Goal: Task Accomplishment & Management: Manage account settings

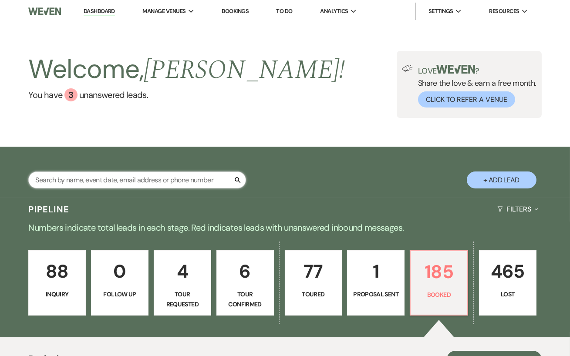
click at [131, 182] on input "text" at bounding box center [137, 179] width 218 height 17
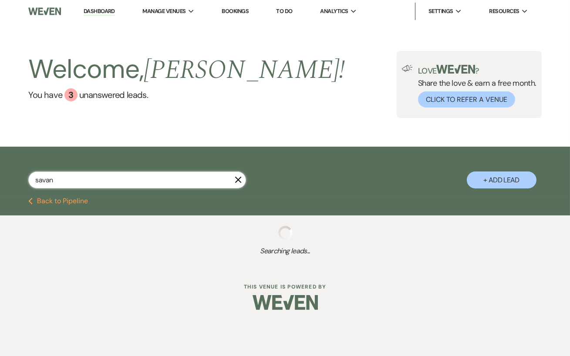
type input "savann"
select select "4"
select select "5"
select select "8"
select select "6"
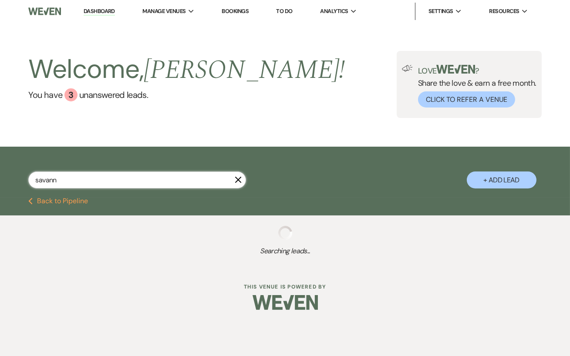
select select "5"
select select "8"
select select "11"
select select "8"
select select "4"
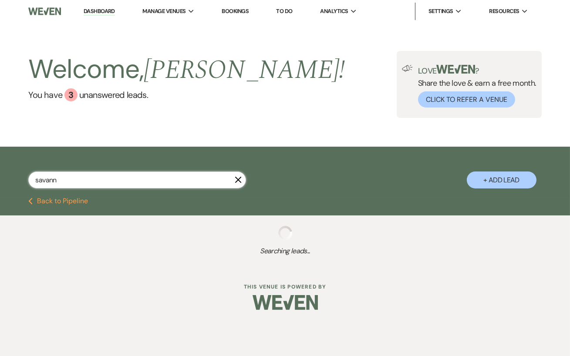
select select "5"
select select "8"
select select "11"
select select "5"
select select "8"
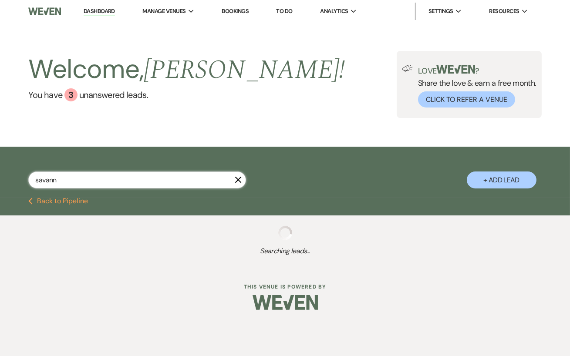
select select "6"
select select "5"
select select "8"
select select "5"
select select "8"
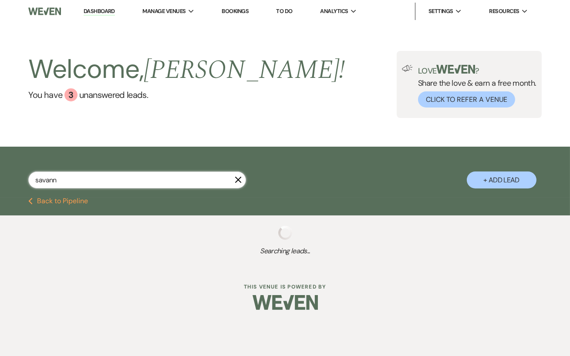
select select "10"
select select "8"
select select "5"
select select "8"
select select "6"
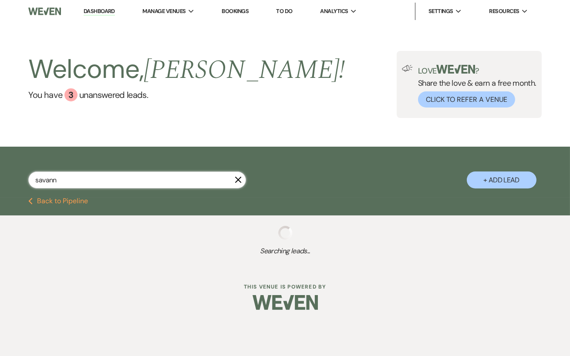
select select "8"
select select "11"
select select "8"
select select "4"
select select "8"
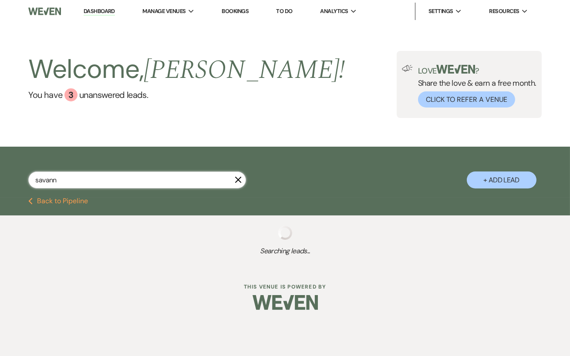
select select "6"
select select "8"
select select "4"
select select "5"
select select "8"
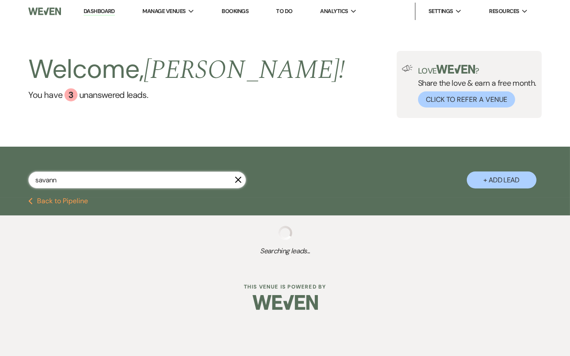
select select "4"
select select "8"
select select "6"
select select "5"
select select "8"
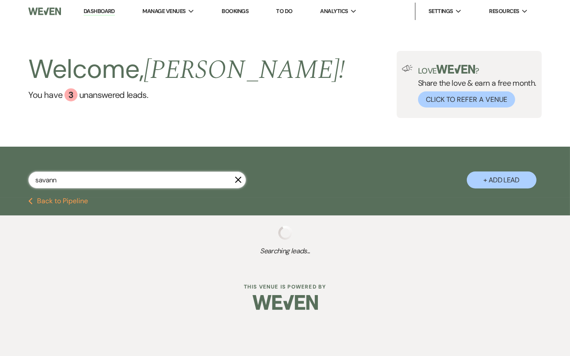
select select "5"
select select "8"
select select "5"
select select "8"
select select "6"
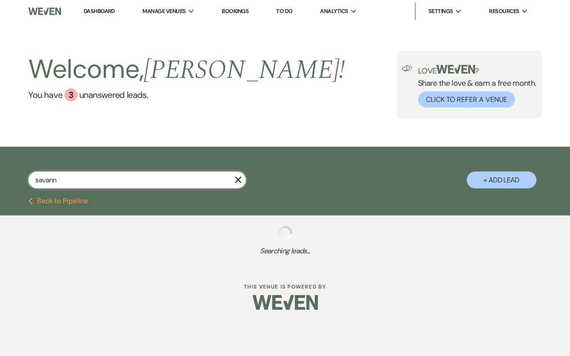
select select "8"
select select "5"
select select "8"
select select "5"
select select "8"
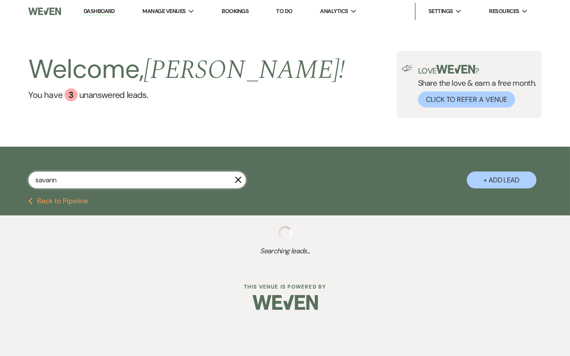
select select "5"
select select "8"
select select "5"
select select "8"
select select "1"
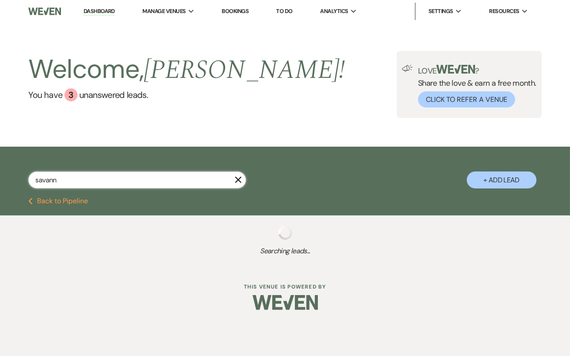
select select "8"
select select "5"
select select "8"
select select "11"
select select "8"
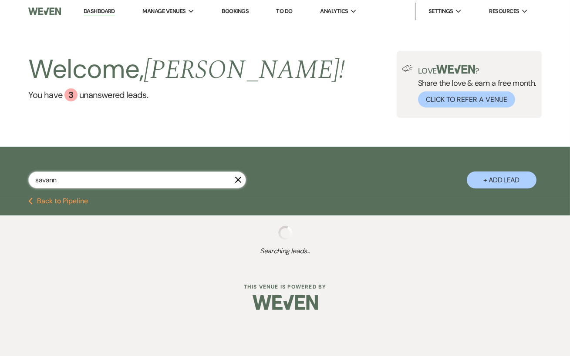
select select "1"
select select "8"
select select "5"
select select "8"
select select "5"
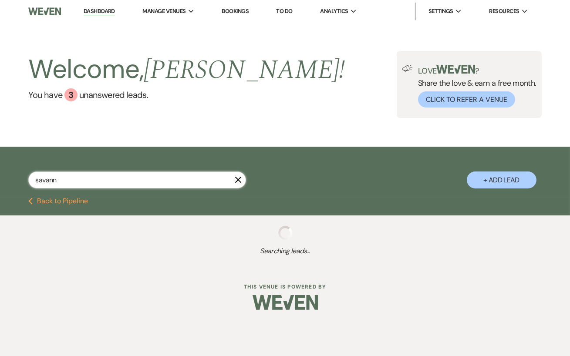
select select "8"
select select "5"
select select "8"
select select "5"
select select "8"
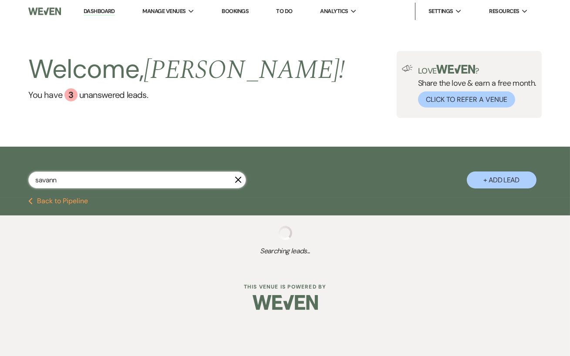
select select "5"
select select "8"
select select "5"
select select "8"
select select "5"
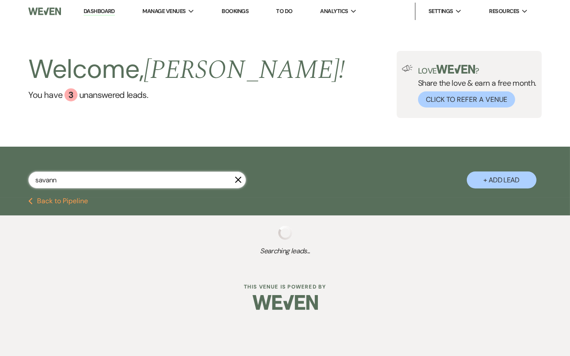
select select "8"
select select "5"
select select "8"
select select "5"
select select "8"
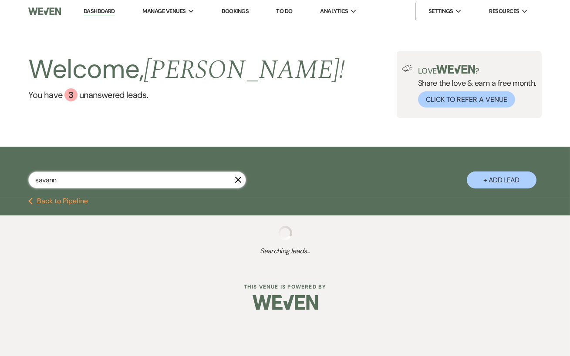
select select "5"
select select "8"
select select "5"
select select "8"
select select "3"
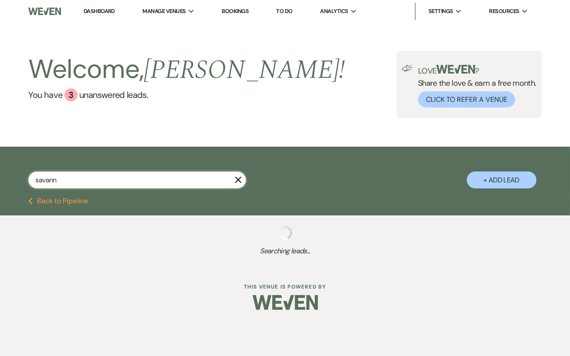
select select "8"
select select "5"
select select "8"
select select "5"
select select "8"
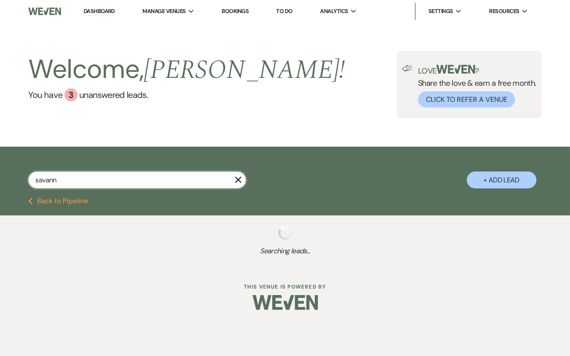
select select "3"
select select "8"
select select "5"
select select "8"
select select "5"
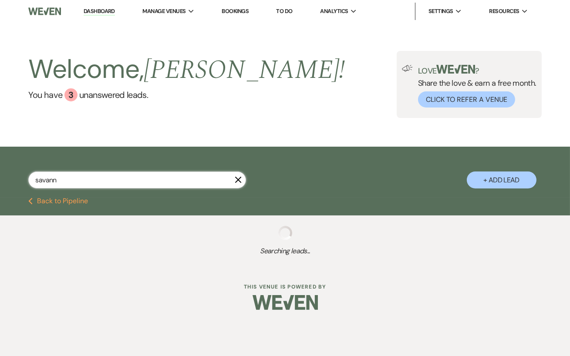
select select "8"
select select "5"
select select "8"
select select "5"
select select "8"
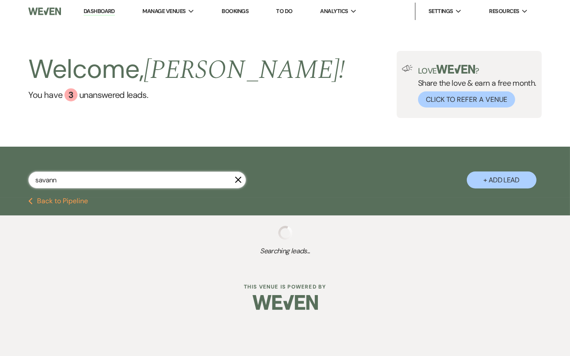
select select "6"
select select "8"
select select "5"
select select "8"
select select "5"
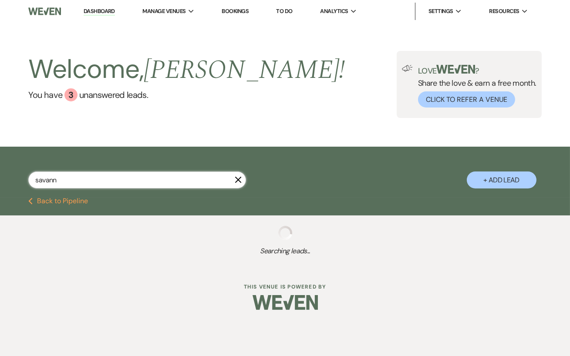
select select "8"
select select "4"
select select "8"
select select "5"
select select "8"
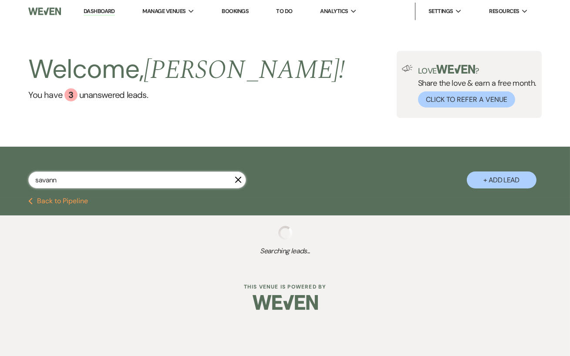
select select "5"
select select "8"
select select "11"
select select "8"
select select "5"
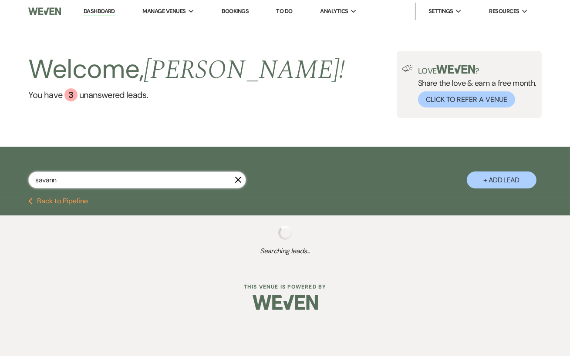
select select "8"
select select "2"
select select "8"
select select "5"
select select "8"
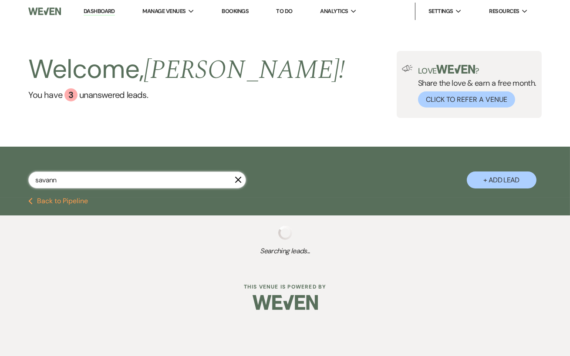
select select "11"
select select "8"
select select "5"
select select "8"
select select "5"
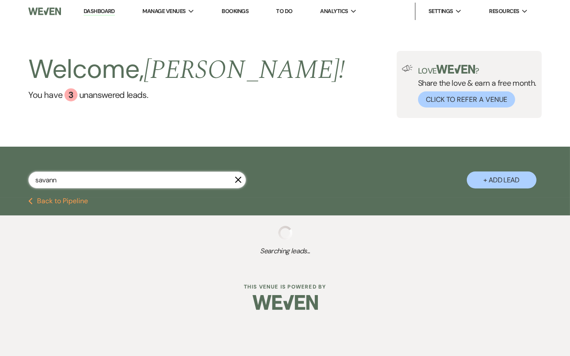
select select "8"
select select "5"
select select "8"
select select "6"
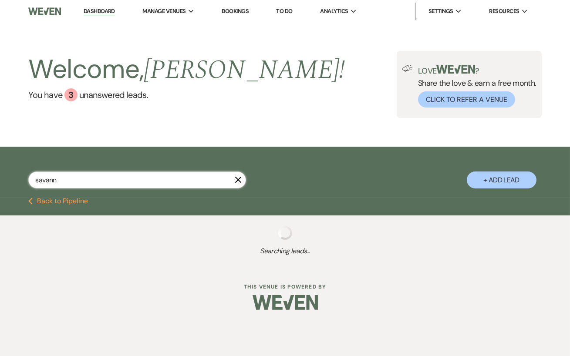
select select "8"
select select "11"
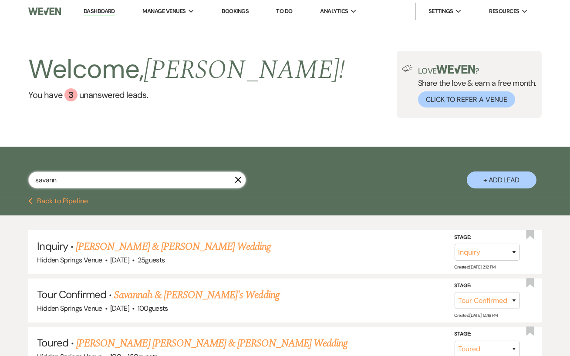
type input "savanna"
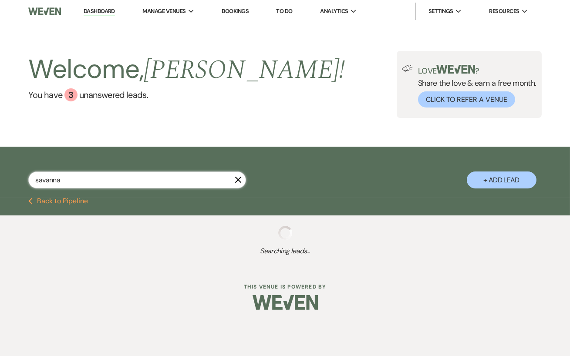
select select "4"
select select "8"
select select "5"
select select "8"
select select "4"
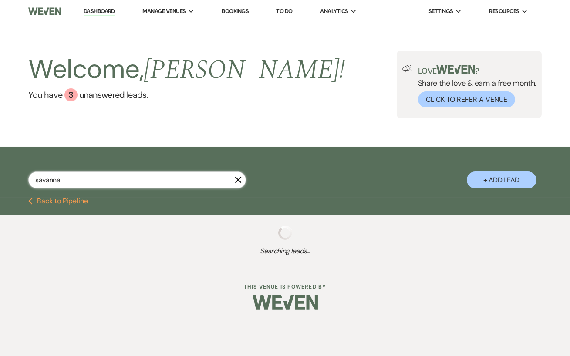
select select "8"
select select "4"
select select "8"
select select "5"
select select "8"
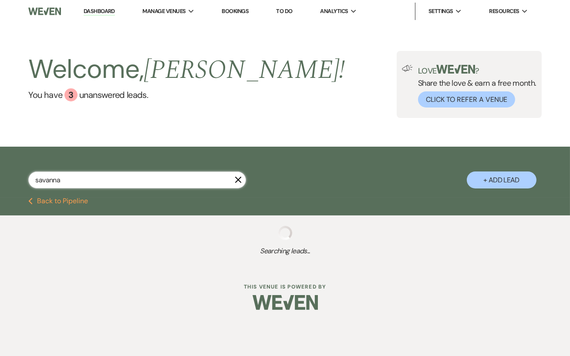
select select "5"
select select "8"
select select "5"
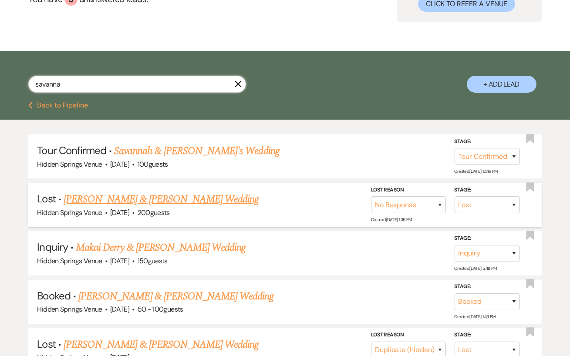
scroll to position [97, 0]
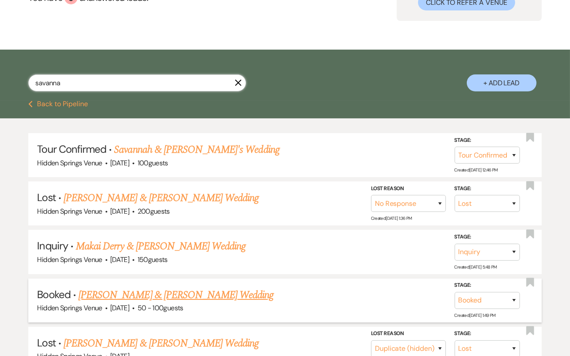
type input "savanna"
click at [241, 289] on link "[PERSON_NAME] & [PERSON_NAME] Wedding" at bounding box center [175, 295] width 195 height 16
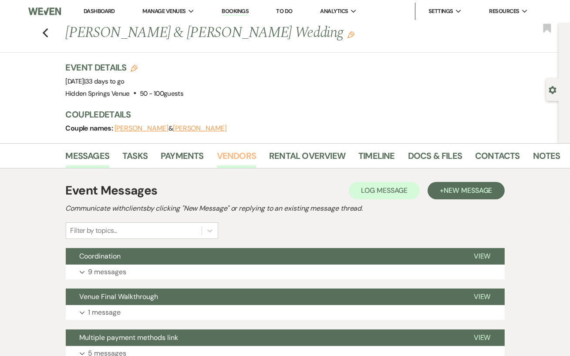
click at [232, 159] on link "Vendors" at bounding box center [236, 158] width 39 height 19
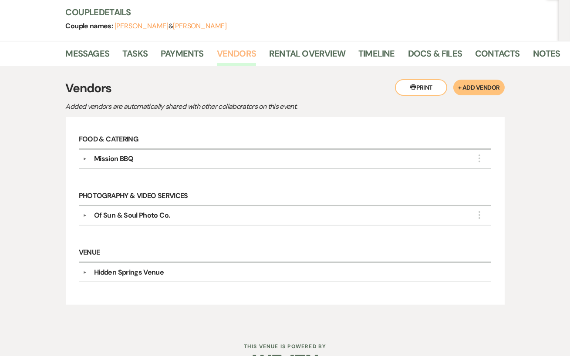
scroll to position [126, 0]
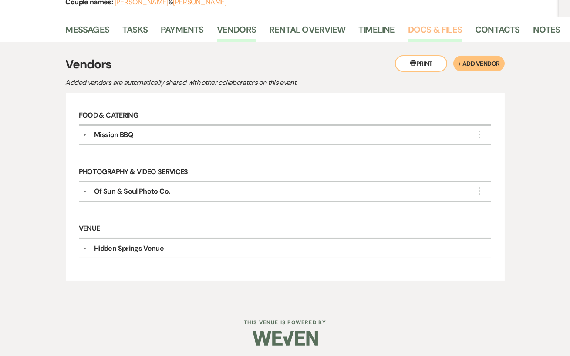
click at [427, 32] on link "Docs & Files" at bounding box center [435, 32] width 54 height 19
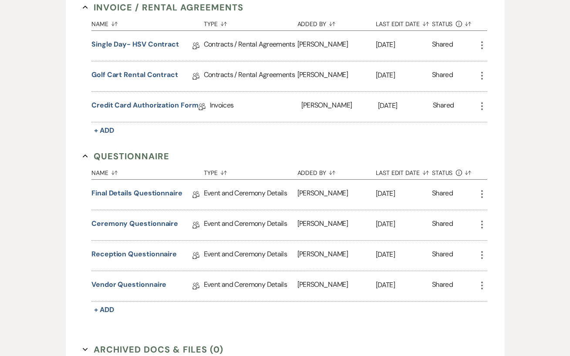
scroll to position [255, 0]
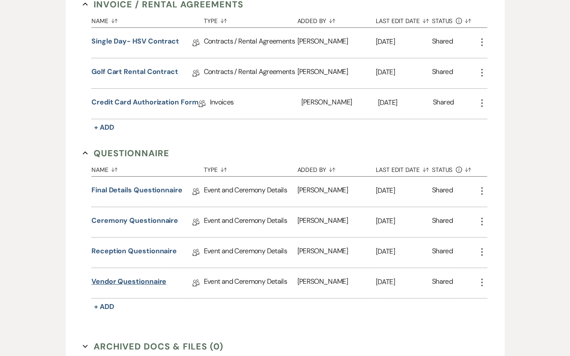
click at [140, 281] on link "Vendor Questionnaire" at bounding box center [128, 282] width 75 height 13
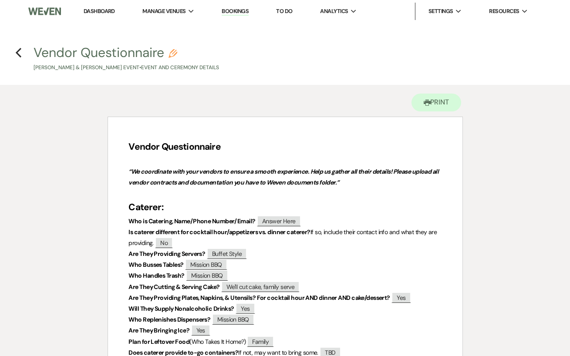
drag, startPoint x: 33, startPoint y: 66, endPoint x: 152, endPoint y: 70, distance: 119.3
click at [152, 70] on span "Vendor Questionnaire Pencil [PERSON_NAME] & [PERSON_NAME] Event • Event and Cer…" at bounding box center [284, 59] width 513 height 26
copy p "[PERSON_NAME] & [PERSON_NAME]"
click at [161, 94] on div "Printer Print" at bounding box center [284, 101] width 355 height 32
click at [18, 50] on icon "Previous" at bounding box center [18, 52] width 7 height 10
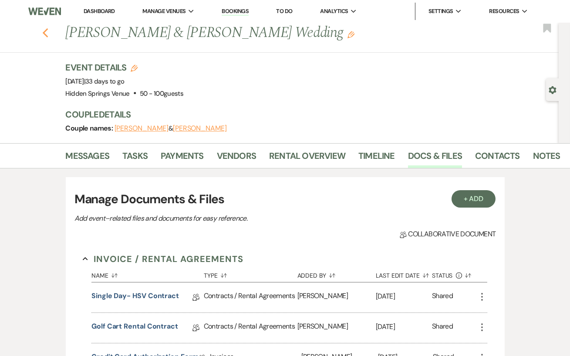
click at [46, 34] on use "button" at bounding box center [45, 33] width 6 height 10
select select "4"
select select "8"
select select "5"
select select "8"
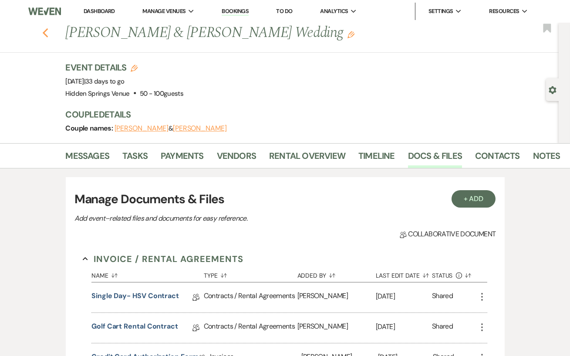
select select "4"
select select "8"
select select "4"
select select "8"
select select "5"
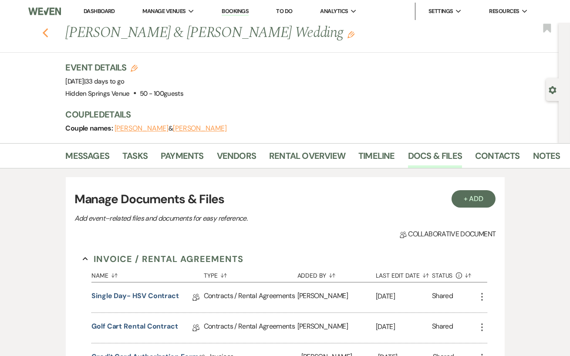
select select "8"
select select "5"
select select "8"
select select "5"
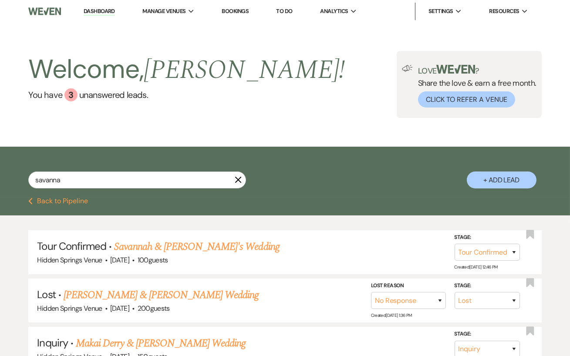
click at [108, 10] on link "Dashboard" at bounding box center [99, 11] width 31 height 8
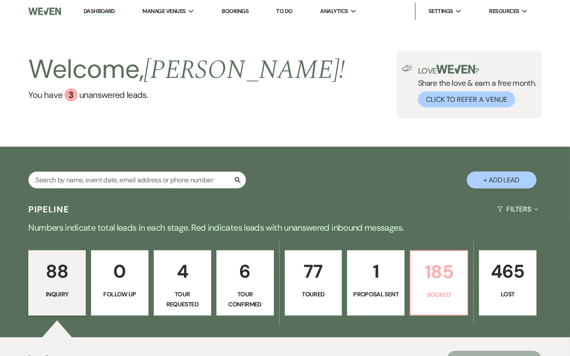
click at [440, 288] on link "185 Booked" at bounding box center [439, 282] width 58 height 65
